Goal: Check status

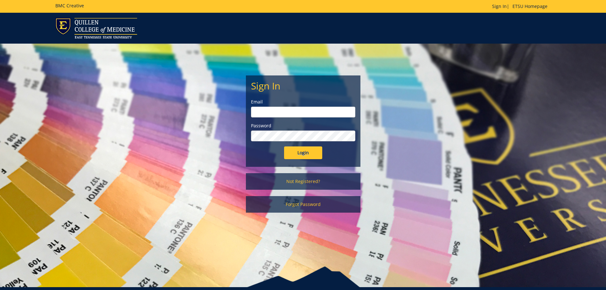
type input "[EMAIL_ADDRESS][DOMAIN_NAME]"
click at [315, 156] on input "Login" at bounding box center [303, 152] width 38 height 13
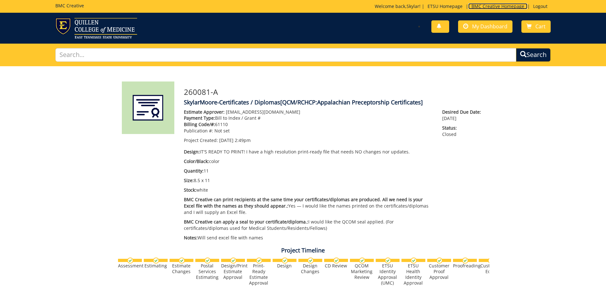
click at [490, 6] on link "BMC Creative Homepage" at bounding box center [497, 6] width 59 height 6
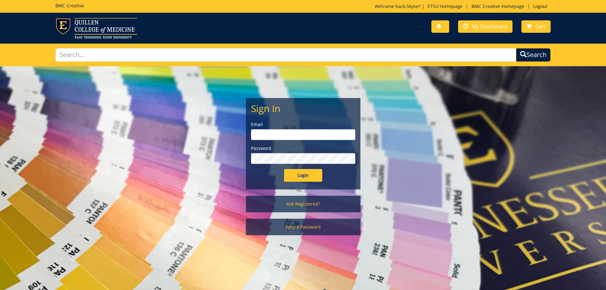
type input "[EMAIL_ADDRESS][DOMAIN_NAME]"
click at [296, 174] on input "Login" at bounding box center [303, 175] width 38 height 13
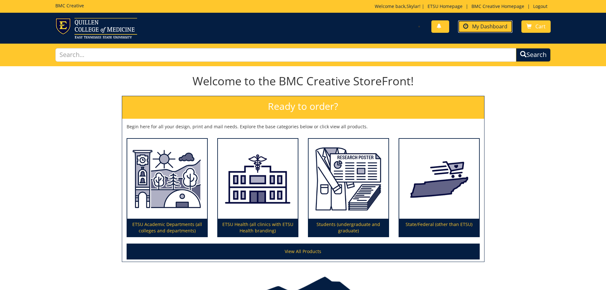
click at [488, 27] on span "My Dashboard" at bounding box center [489, 26] width 35 height 7
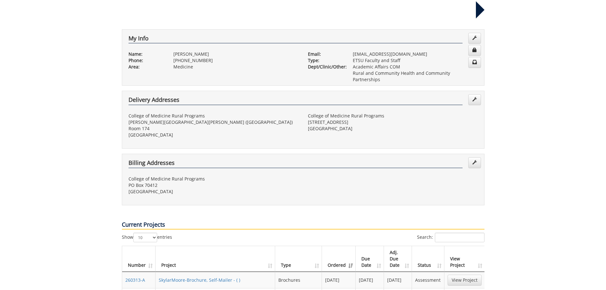
scroll to position [127, 0]
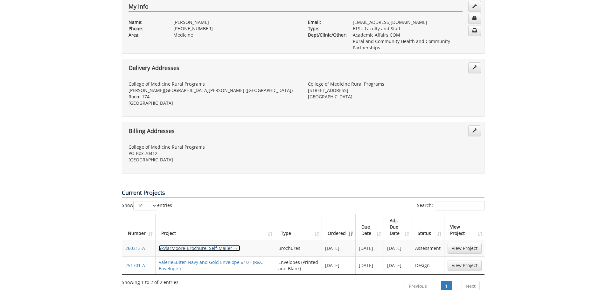
click at [220, 245] on link "SkylarMoore-Brochure, Self-Mailer - ( )" at bounding box center [199, 248] width 81 height 6
